Goal: Task Accomplishment & Management: Complete application form

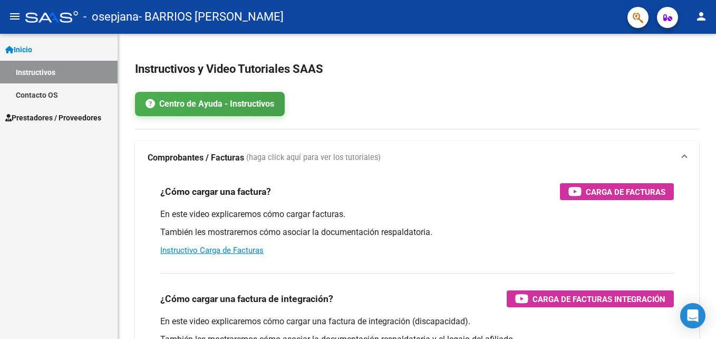
click at [707, 13] on mat-icon "person" at bounding box center [701, 16] width 13 height 13
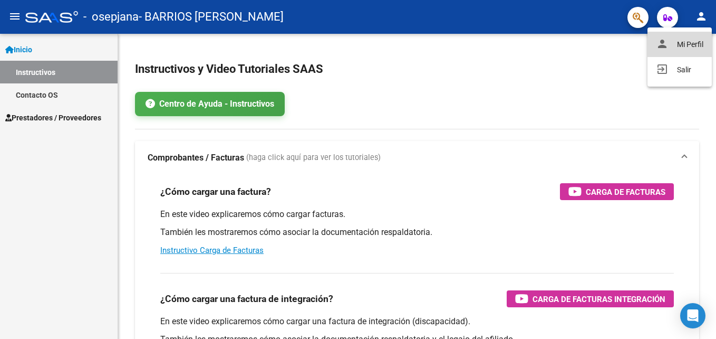
click at [671, 43] on button "person Mi Perfil" at bounding box center [680, 44] width 64 height 25
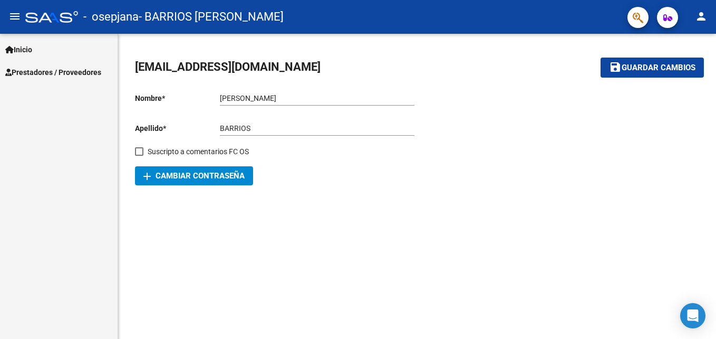
click at [233, 172] on span "add Cambiar Contraseña" at bounding box center [193, 175] width 101 height 9
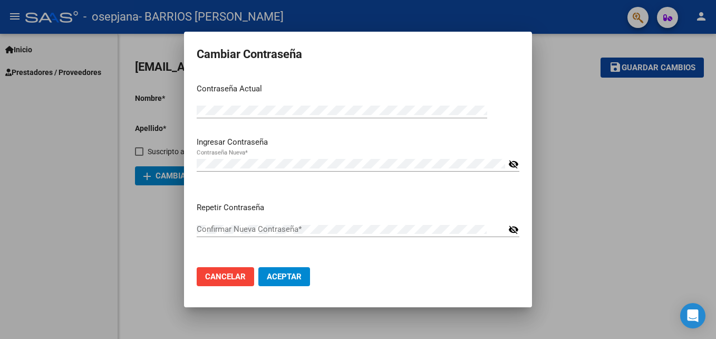
click at [510, 162] on mat-icon "visibility_off" at bounding box center [513, 164] width 11 height 13
click at [513, 231] on mat-icon "visibility_off" at bounding box center [513, 229] width 11 height 13
click at [295, 278] on span "Aceptar" at bounding box center [284, 276] width 35 height 9
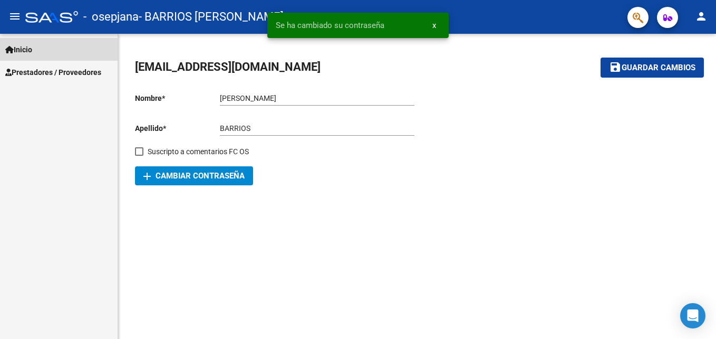
click at [27, 47] on span "Inicio" at bounding box center [18, 50] width 27 height 12
click at [53, 72] on span "Prestadores / Proveedores" at bounding box center [53, 72] width 96 height 12
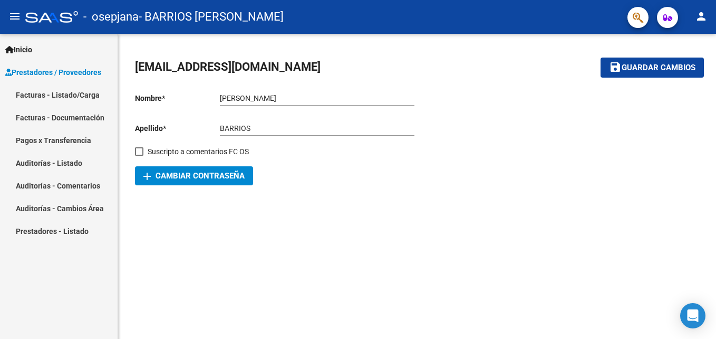
click at [59, 98] on link "Facturas - Listado/Carga" at bounding box center [59, 94] width 118 height 23
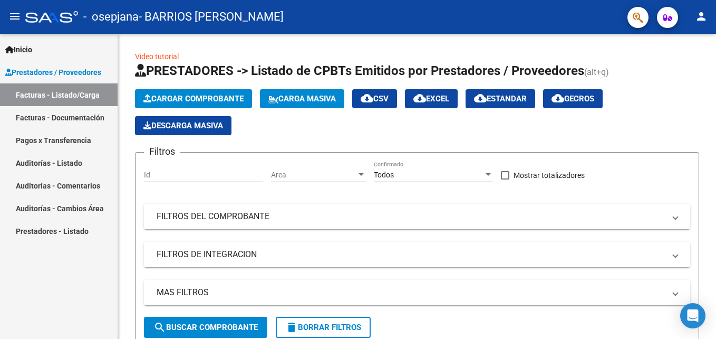
click at [33, 21] on div at bounding box center [51, 17] width 53 height 12
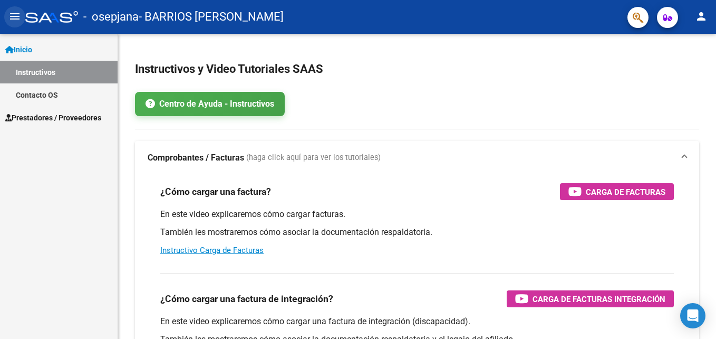
click at [18, 22] on mat-icon "menu" at bounding box center [14, 16] width 13 height 13
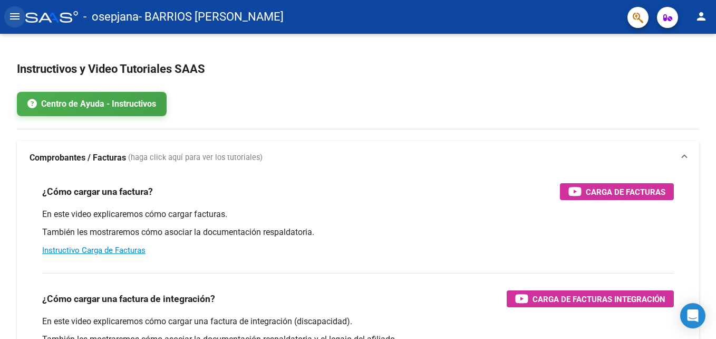
click at [13, 21] on mat-icon "menu" at bounding box center [14, 16] width 13 height 13
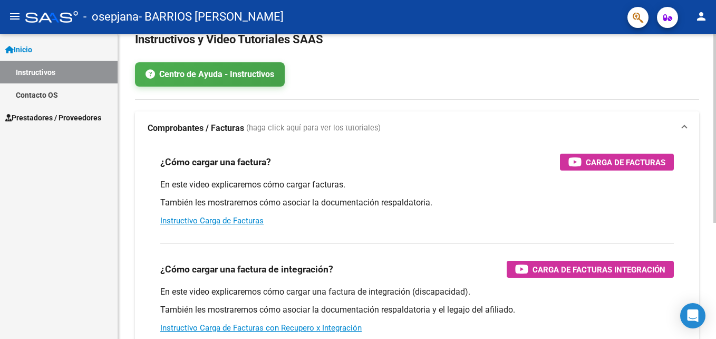
scroll to position [29, 0]
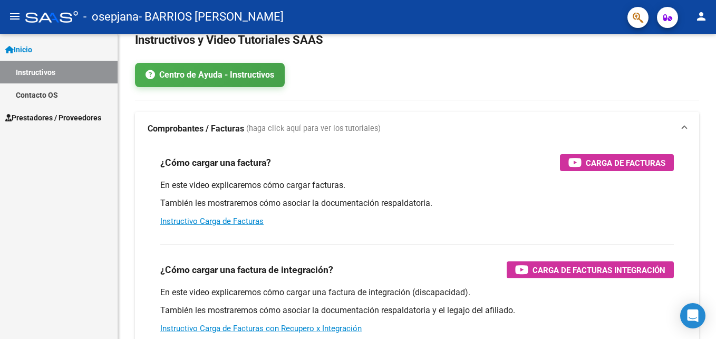
click at [66, 120] on span "Prestadores / Proveedores" at bounding box center [53, 118] width 96 height 12
click at [43, 114] on span "Prestadores / Proveedores" at bounding box center [53, 118] width 96 height 12
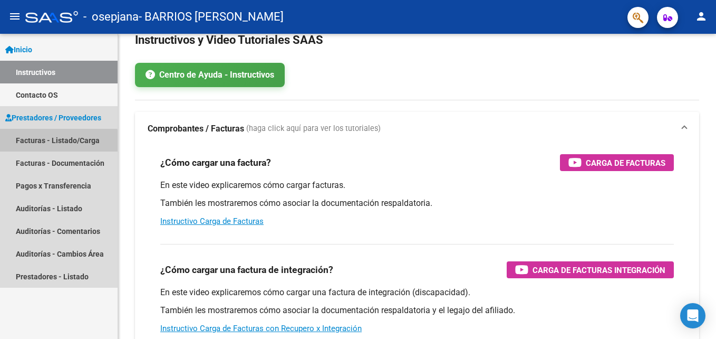
click at [57, 143] on link "Facturas - Listado/Carga" at bounding box center [59, 140] width 118 height 23
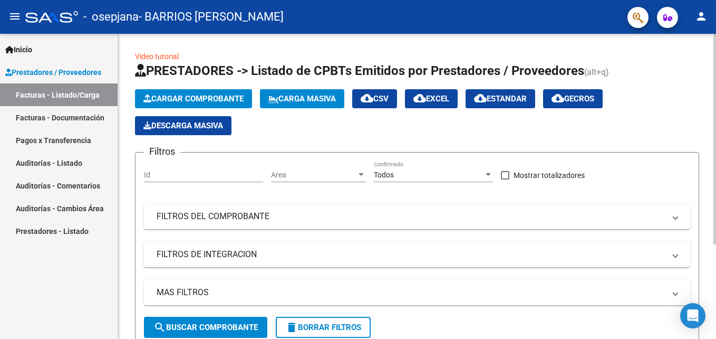
click at [216, 96] on span "Cargar Comprobante" at bounding box center [193, 98] width 100 height 9
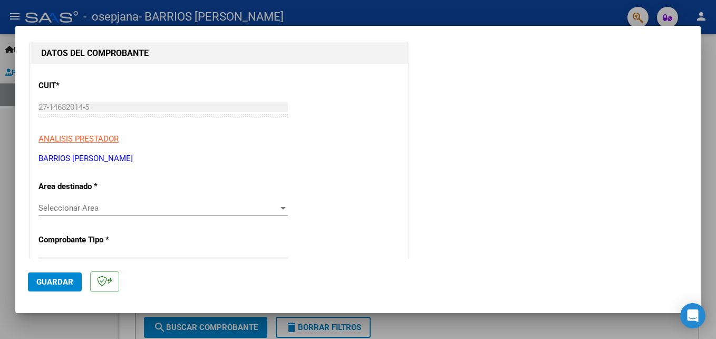
scroll to position [158, 0]
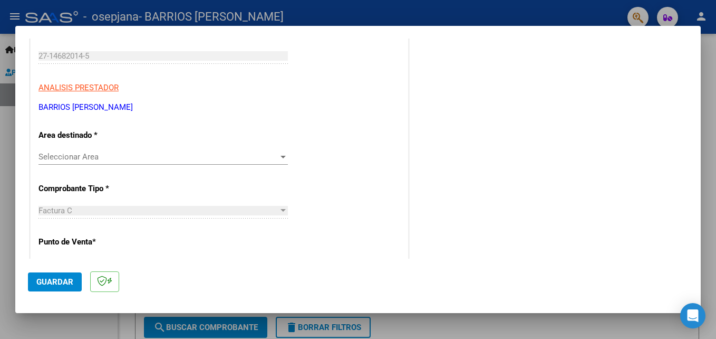
click at [217, 156] on span "Seleccionar Area" at bounding box center [158, 156] width 240 height 9
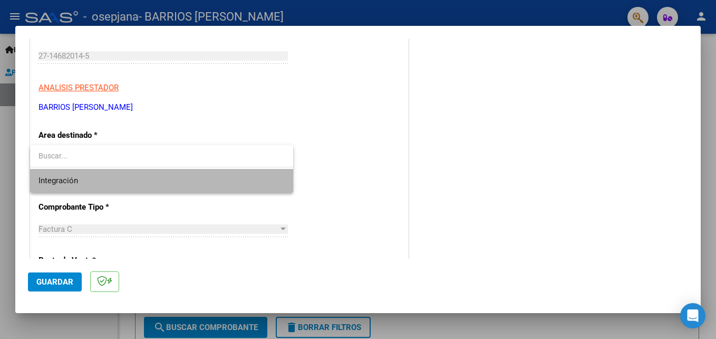
click at [144, 187] on span "Integración" at bounding box center [161, 181] width 246 height 24
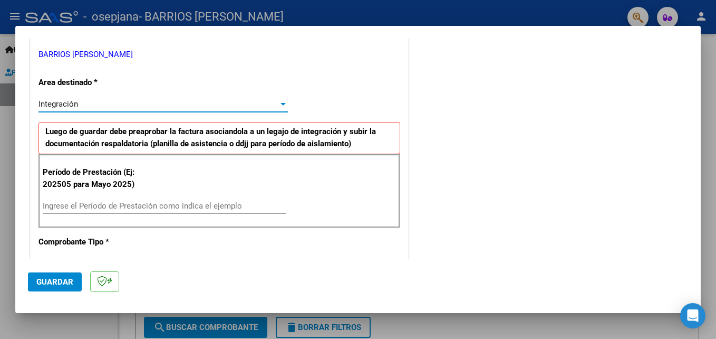
scroll to position [264, 0]
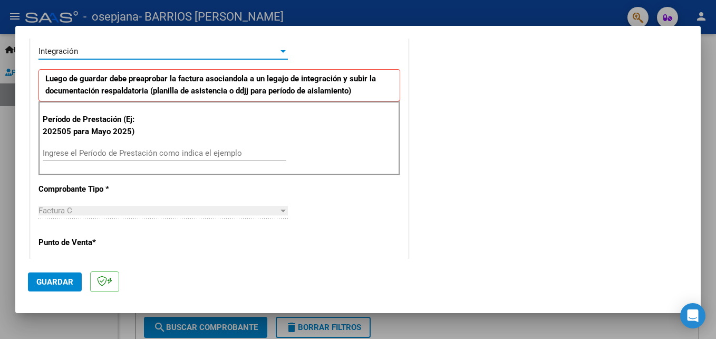
click at [196, 156] on input "Ingrese el Período de Prestación como indica el ejemplo" at bounding box center [165, 152] width 244 height 9
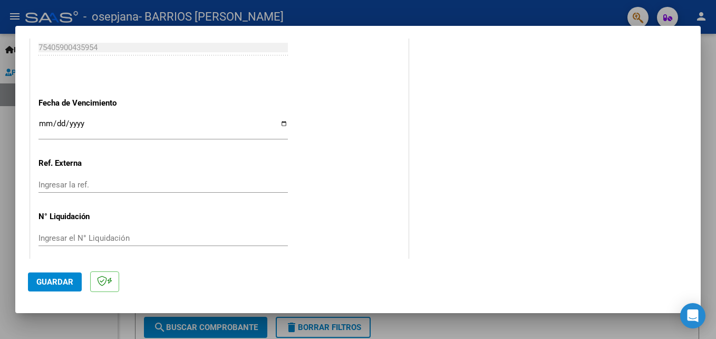
scroll to position [708, 0]
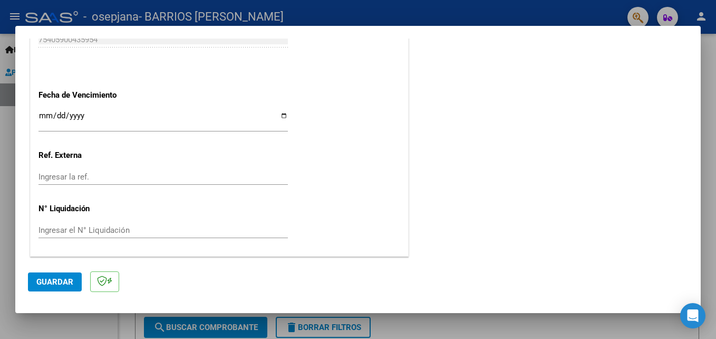
type input "202508"
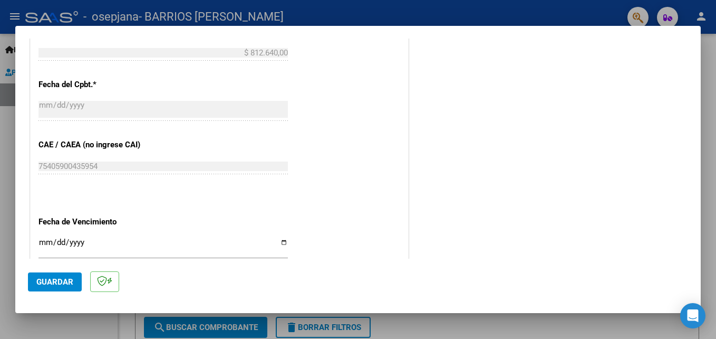
scroll to position [633, 0]
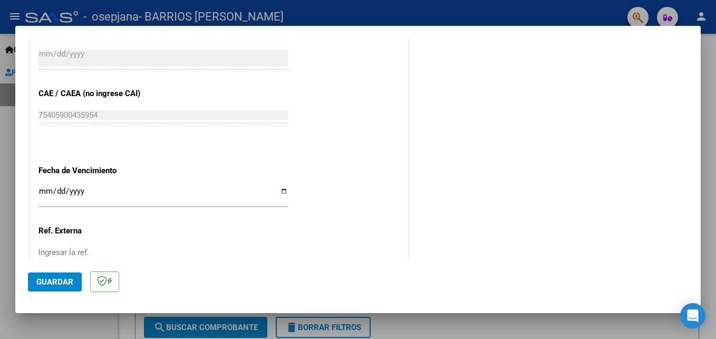
click at [56, 277] on span "Guardar" at bounding box center [54, 281] width 37 height 9
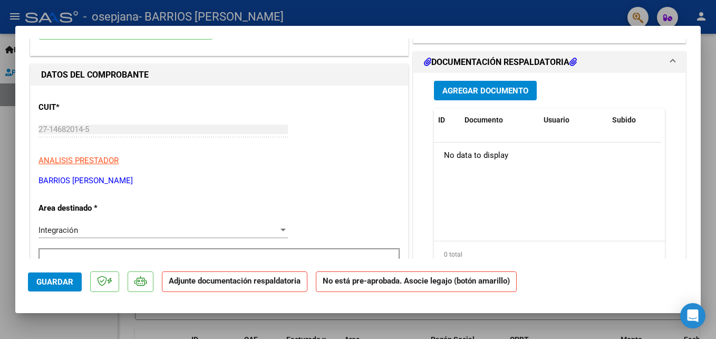
scroll to position [53, 0]
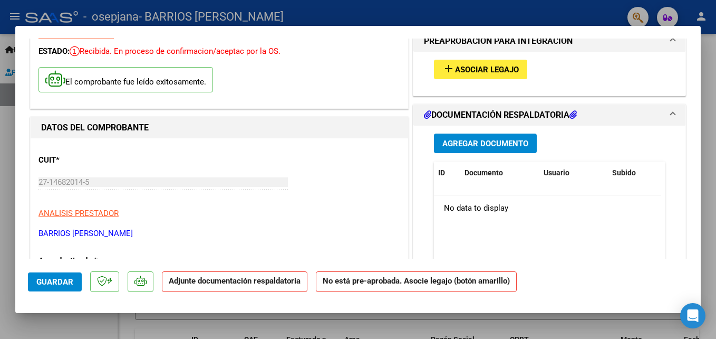
click at [474, 136] on button "Agregar Documento" at bounding box center [485, 143] width 103 height 20
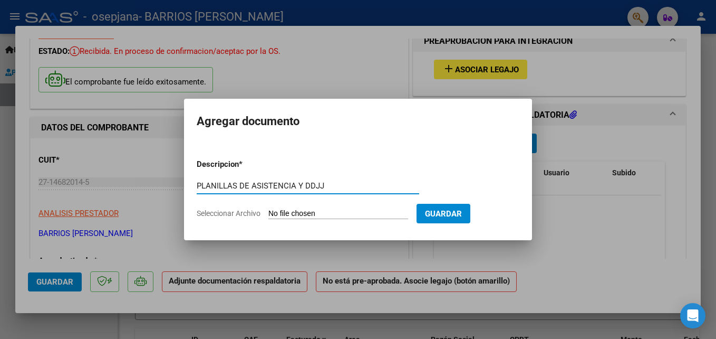
type input "PLANILLAS DE ASISTENCIA Y DDJJ"
click at [440, 206] on button "Guardar" at bounding box center [444, 214] width 54 height 20
click at [324, 211] on input "Seleccionar Archivo" at bounding box center [338, 214] width 140 height 10
type input "C:\fakepath\AGOSTO 25 (5).pdf"
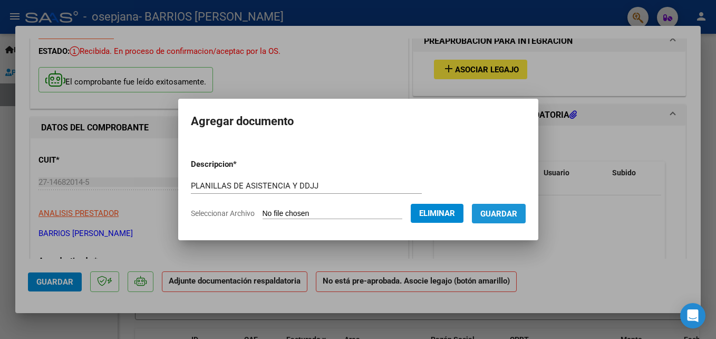
click at [497, 208] on span "Guardar" at bounding box center [498, 212] width 37 height 9
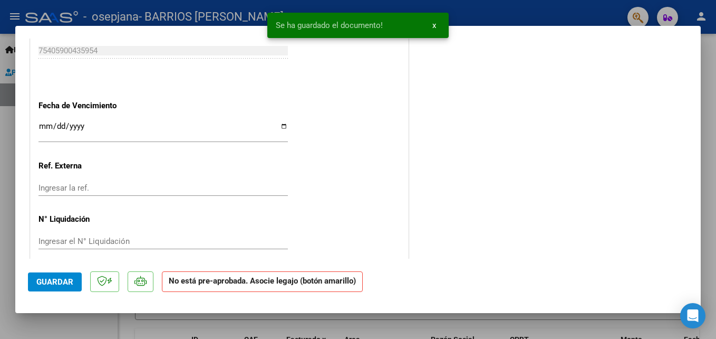
scroll to position [697, 0]
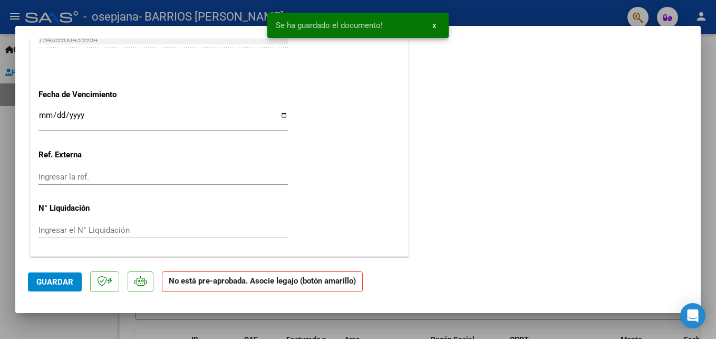
click at [61, 284] on span "Guardar" at bounding box center [54, 281] width 37 height 9
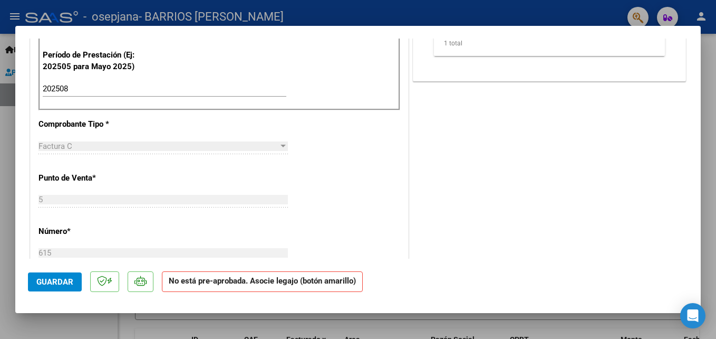
scroll to position [633, 0]
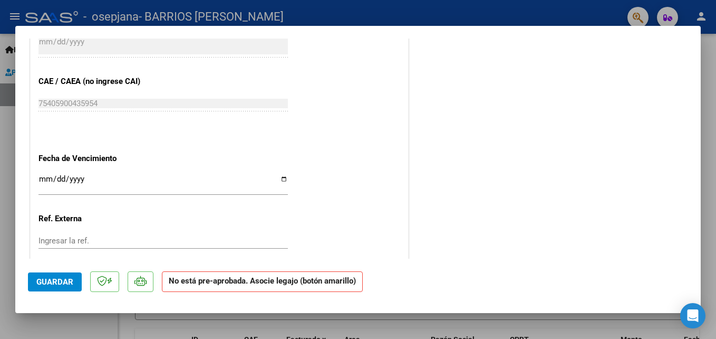
click at [360, 332] on div at bounding box center [358, 169] width 716 height 339
type input "$ 0,00"
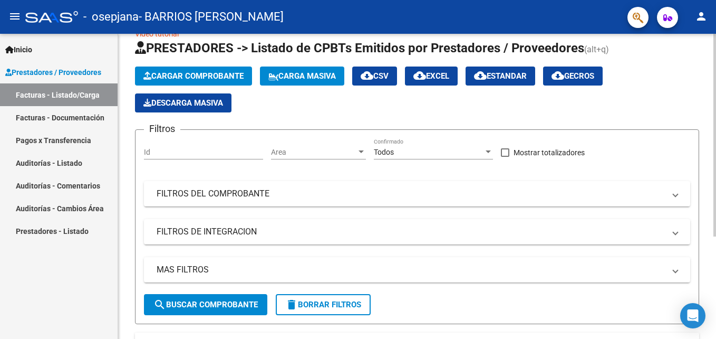
scroll to position [0, 0]
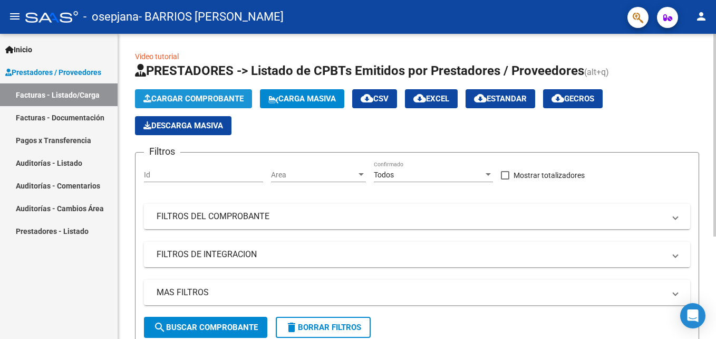
click at [187, 104] on button "Cargar Comprobante" at bounding box center [193, 98] width 117 height 19
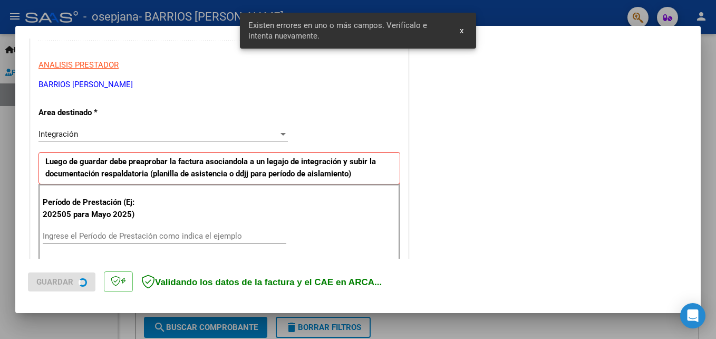
scroll to position [237, 0]
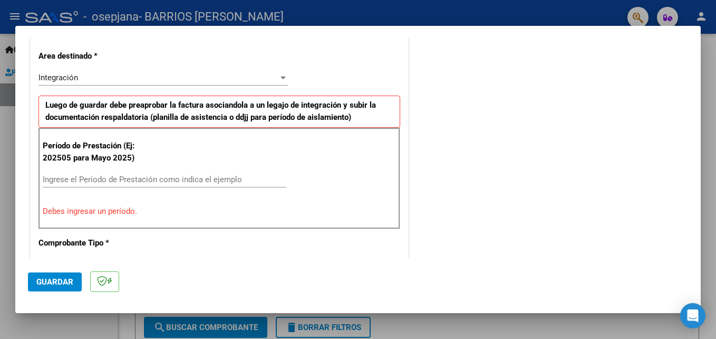
click at [141, 182] on input "Ingrese el Período de Prestación como indica el ejemplo" at bounding box center [165, 179] width 244 height 9
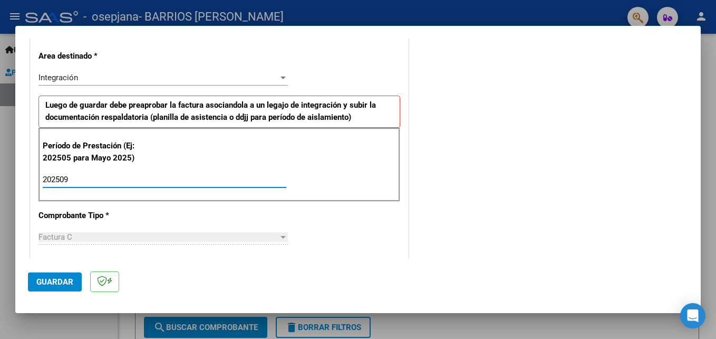
type input "202509"
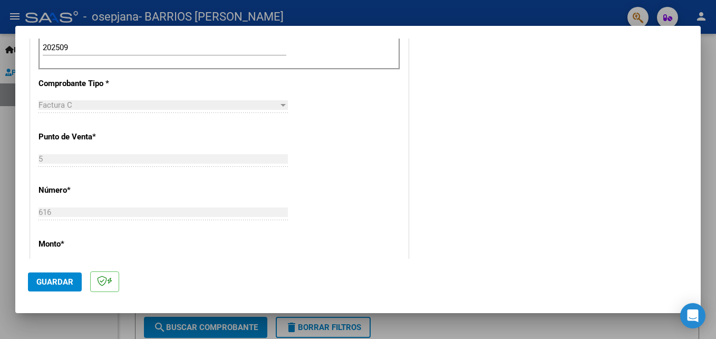
scroll to position [708, 0]
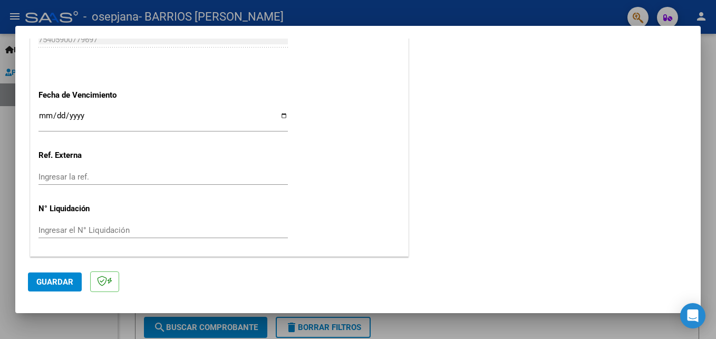
click at [64, 277] on span "Guardar" at bounding box center [54, 281] width 37 height 9
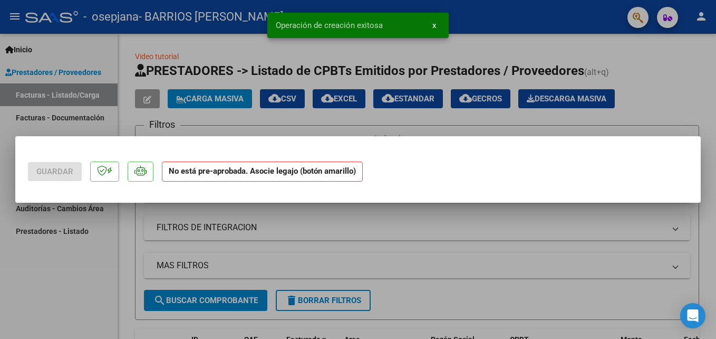
scroll to position [0, 0]
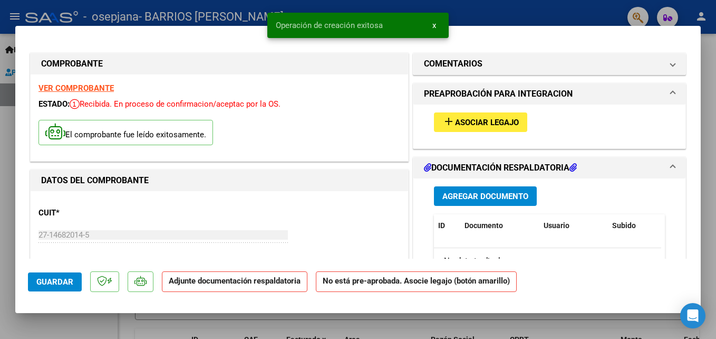
click at [483, 123] on span "Asociar Legajo" at bounding box center [487, 122] width 64 height 9
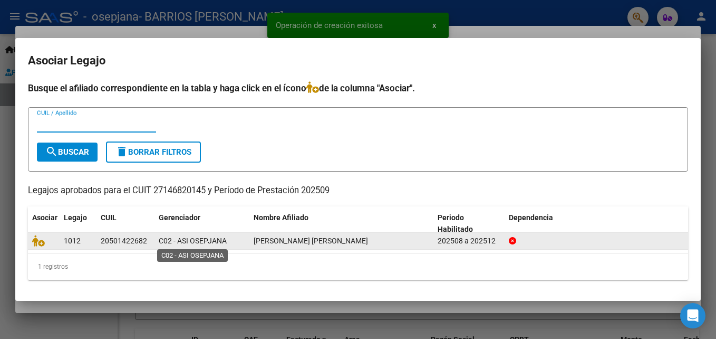
click at [177, 242] on span "C02 - ASI OSEPJANA" at bounding box center [193, 240] width 68 height 8
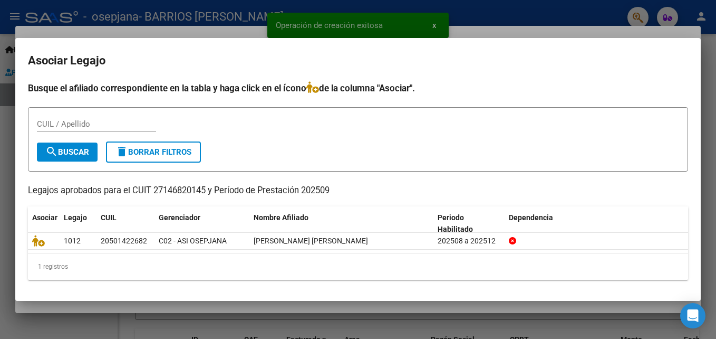
drag, startPoint x: 177, startPoint y: 242, endPoint x: 339, endPoint y: 232, distance: 162.2
click at [339, 232] on datatable-header "Asociar Legajo CUIL Gerenciador Nombre Afiliado Periodo Habilitado Dependencia" at bounding box center [358, 219] width 660 height 26
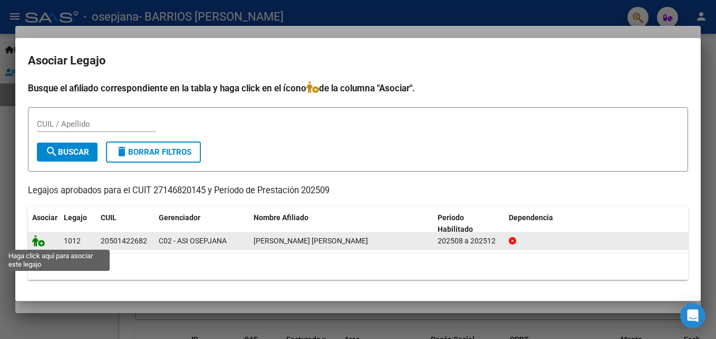
click at [38, 239] on icon at bounding box center [38, 241] width 13 height 12
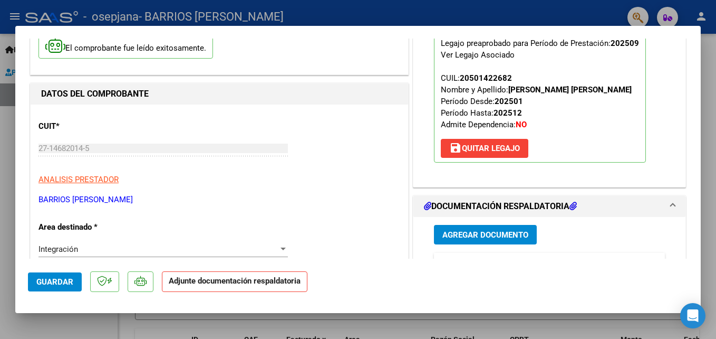
scroll to position [158, 0]
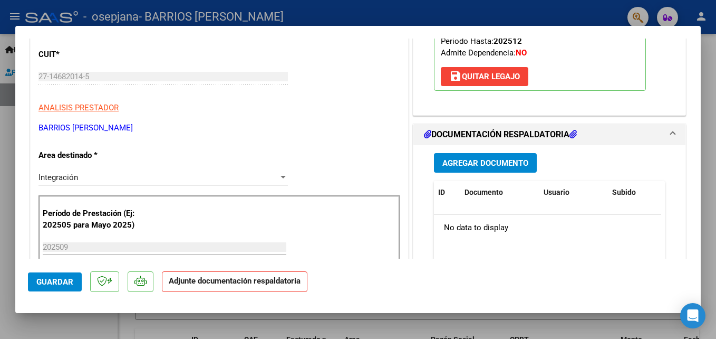
click at [506, 168] on span "Agregar Documento" at bounding box center [485, 162] width 86 height 9
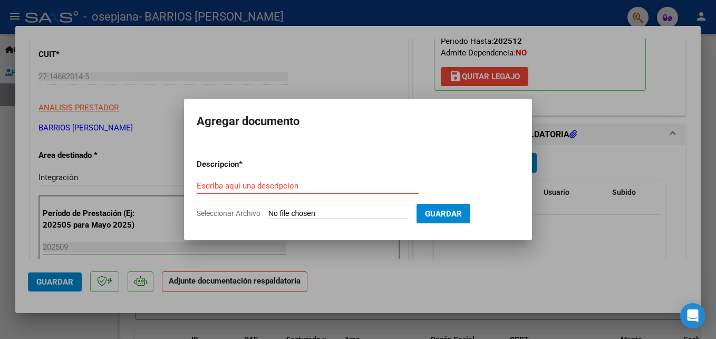
click at [346, 213] on input "Seleccionar Archivo" at bounding box center [338, 214] width 140 height 10
type input "C:\fakepath\SEPTIEMBRE 25 (5).pdf"
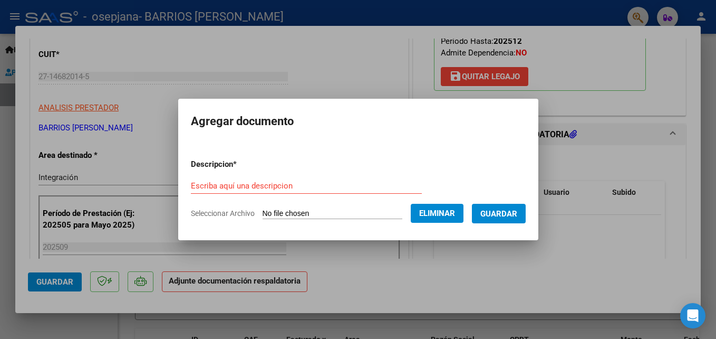
click at [280, 186] on input "Escriba aquí una descripcion" at bounding box center [306, 185] width 231 height 9
type input "p"
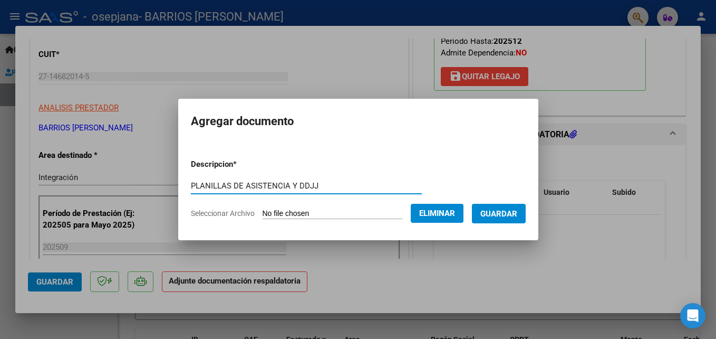
type input "PLANILLAS DE ASISTENCIA Y DDJJ"
click at [507, 211] on span "Guardar" at bounding box center [498, 213] width 37 height 9
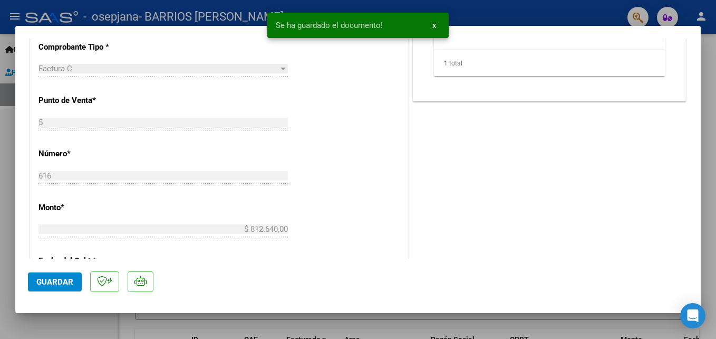
scroll to position [422, 0]
click at [58, 278] on span "Guardar" at bounding box center [54, 281] width 37 height 9
click at [423, 319] on div at bounding box center [358, 169] width 716 height 339
type input "$ 0,00"
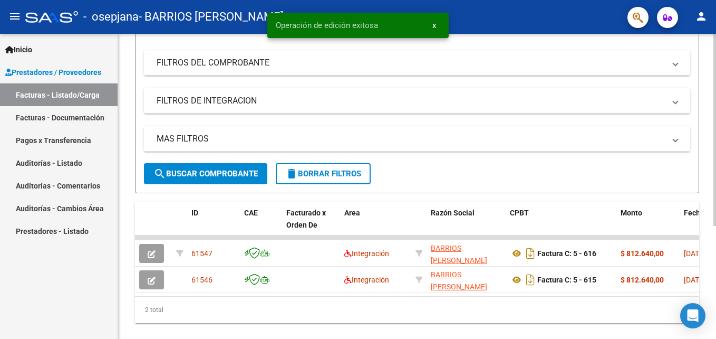
scroll to position [158, 0]
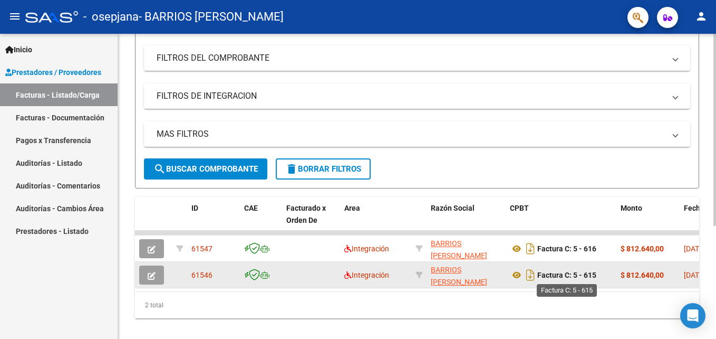
click at [570, 276] on strong "Factura C: 5 - 615" at bounding box center [566, 275] width 59 height 8
click at [146, 275] on button "button" at bounding box center [151, 274] width 25 height 19
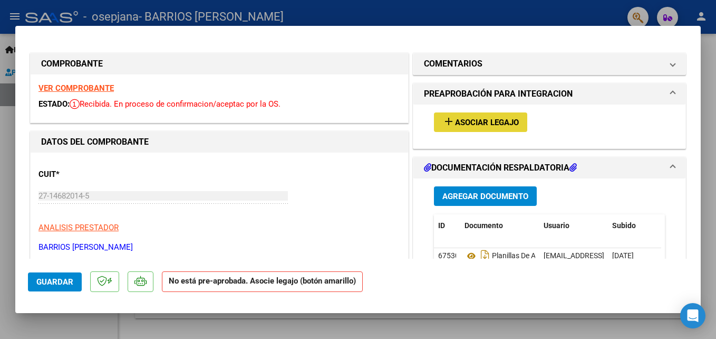
click at [481, 123] on span "Asociar Legajo" at bounding box center [487, 122] width 64 height 9
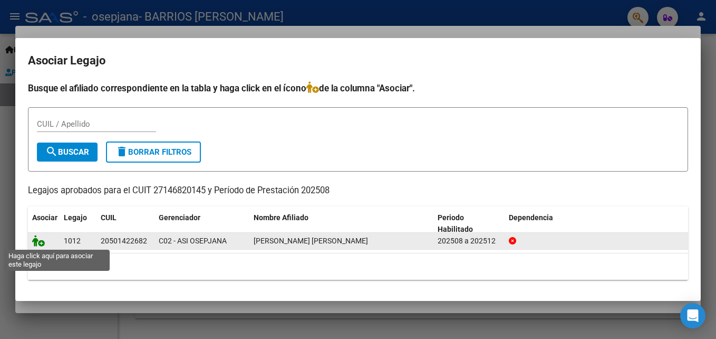
click at [33, 244] on icon at bounding box center [38, 241] width 13 height 12
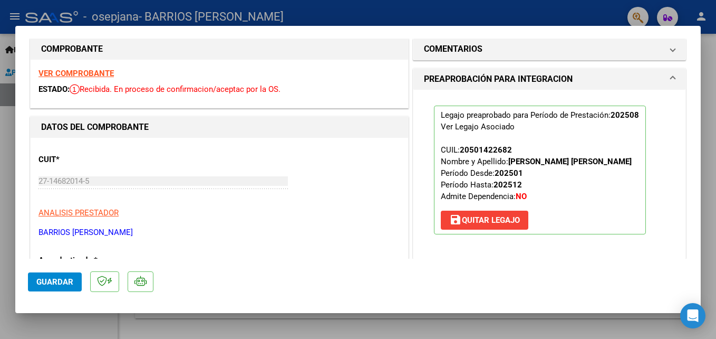
scroll to position [0, 0]
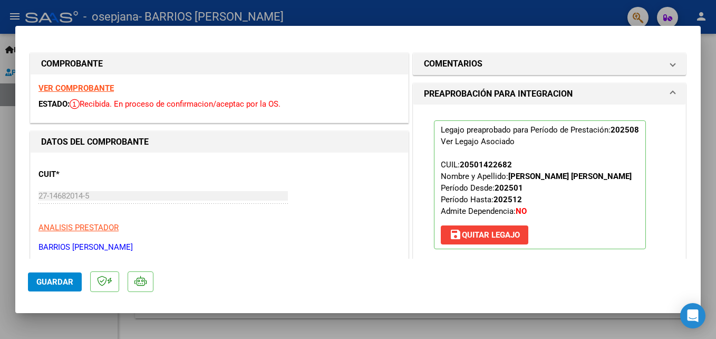
click at [57, 283] on span "Guardar" at bounding box center [54, 281] width 37 height 9
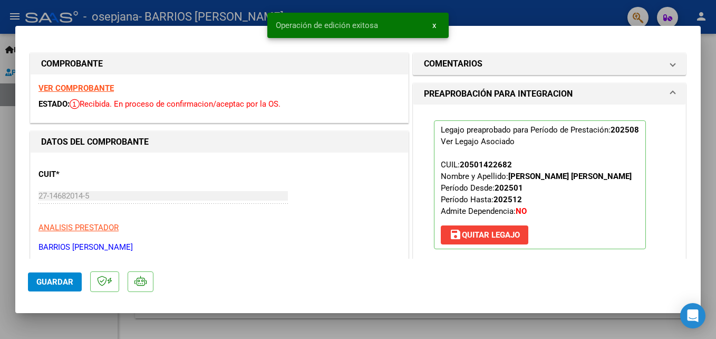
click at [462, 8] on div at bounding box center [358, 169] width 716 height 339
type input "$ 0,00"
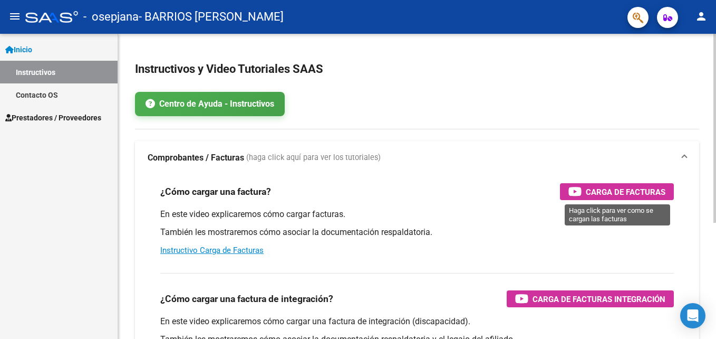
click at [610, 194] on span "Carga de Facturas" at bounding box center [626, 191] width 80 height 13
